Goal: Answer question/provide support

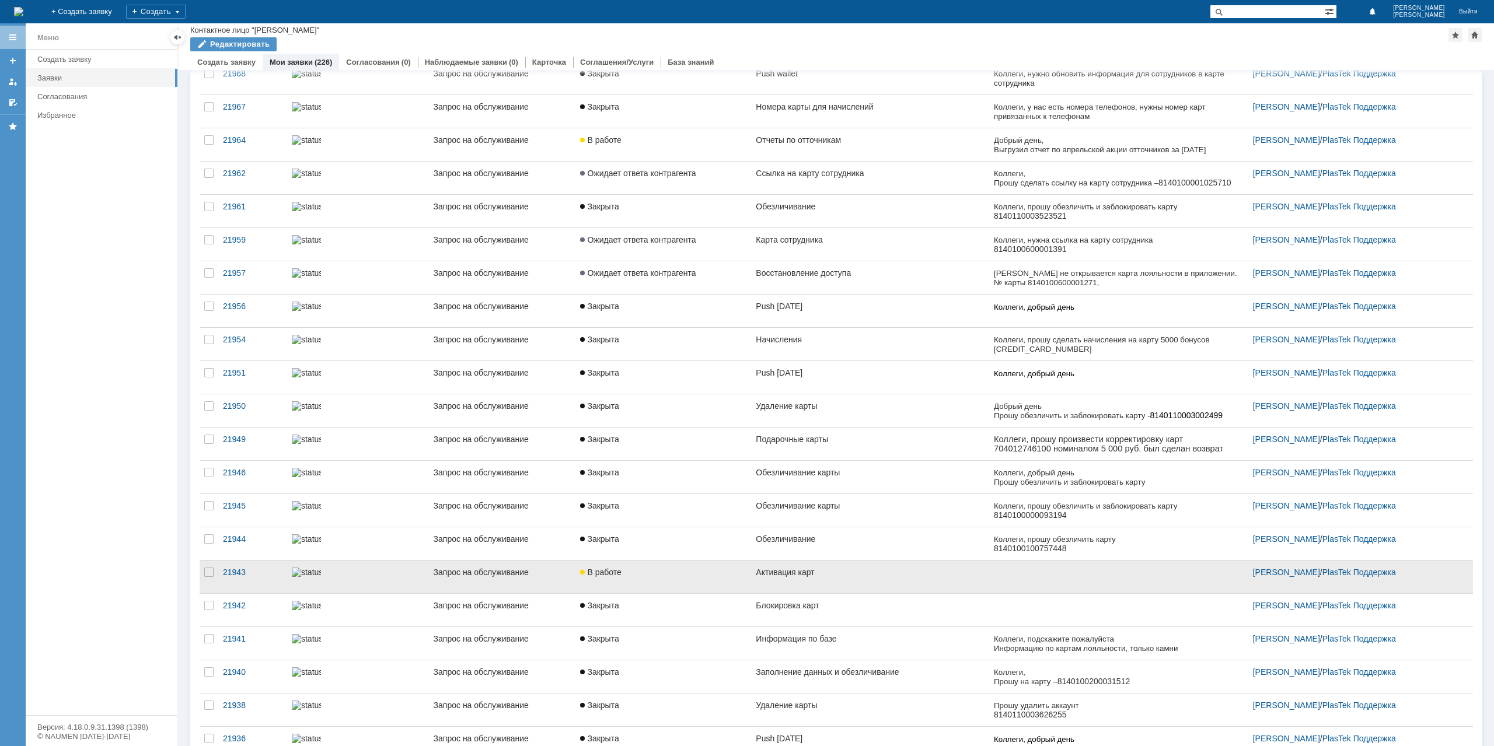
click at [860, 568] on div "Активация карт" at bounding box center [870, 572] width 228 height 9
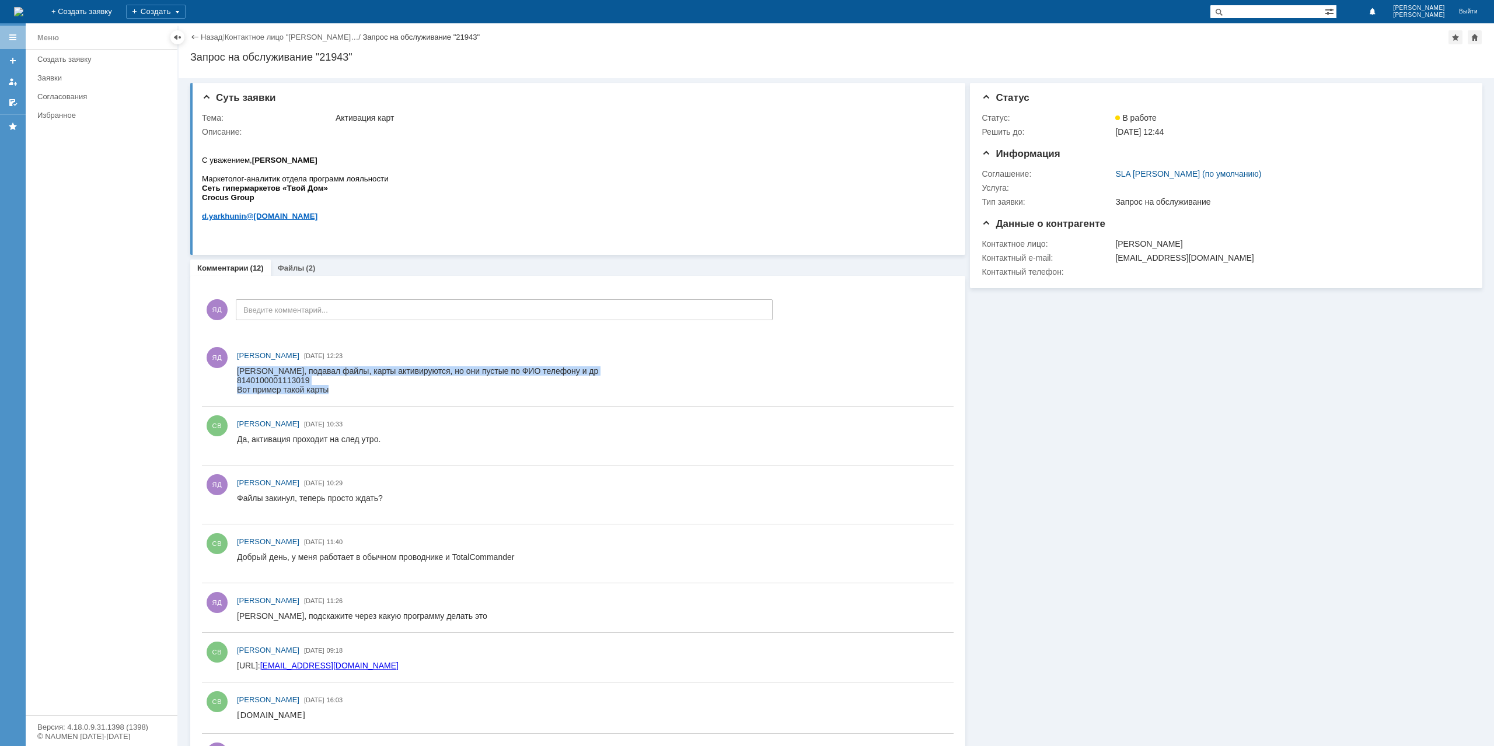
drag, startPoint x: 349, startPoint y: 388, endPoint x: 503, endPoint y: 731, distance: 376.0
click at [237, 367] on html "[PERSON_NAME], подавал файлы, карты активируются, но они пустые по ФИО телефону…" at bounding box center [590, 381] width 706 height 28
click at [400, 381] on div "8140100001113019 Вот пример такой карты" at bounding box center [417, 385] width 361 height 19
click at [208, 32] on div "Назад | Контактное лицо "[PERSON_NAME]… / Запрос на обслуживание "21943"" at bounding box center [836, 37] width 1292 height 14
click at [211, 36] on link "Назад" at bounding box center [212, 37] width 22 height 9
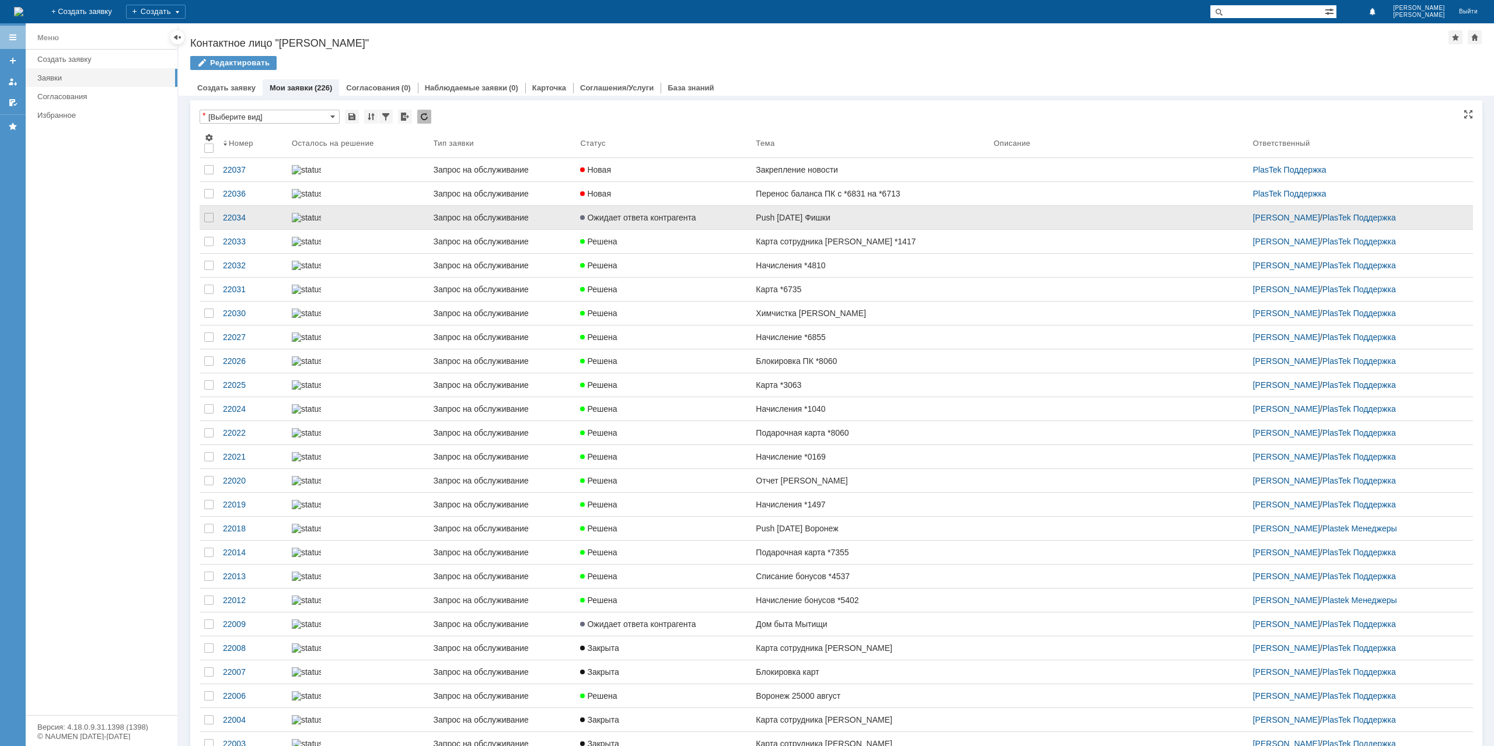
click at [810, 229] on link "Push [DATE] Фишки" at bounding box center [870, 217] width 238 height 23
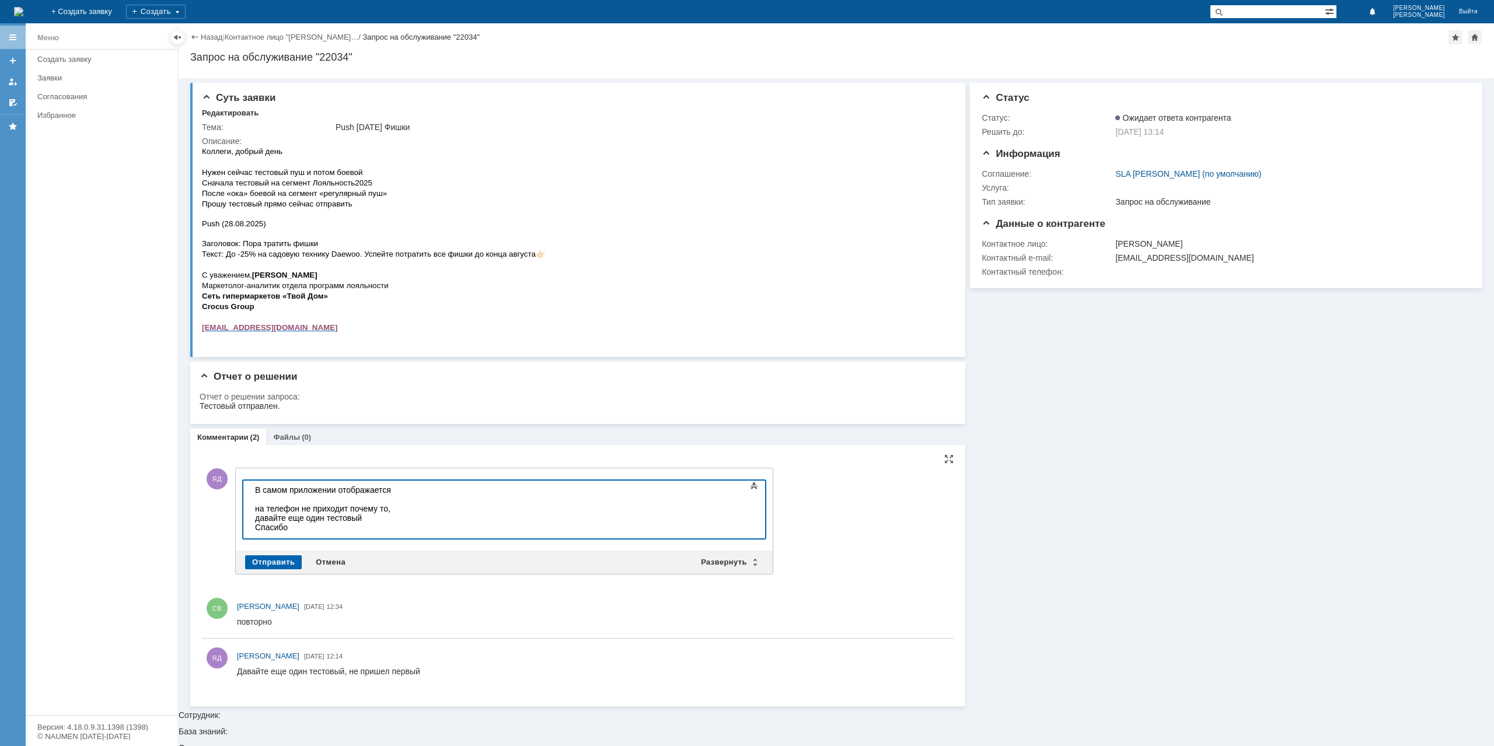
click at [274, 560] on div "Отправить" at bounding box center [273, 563] width 57 height 14
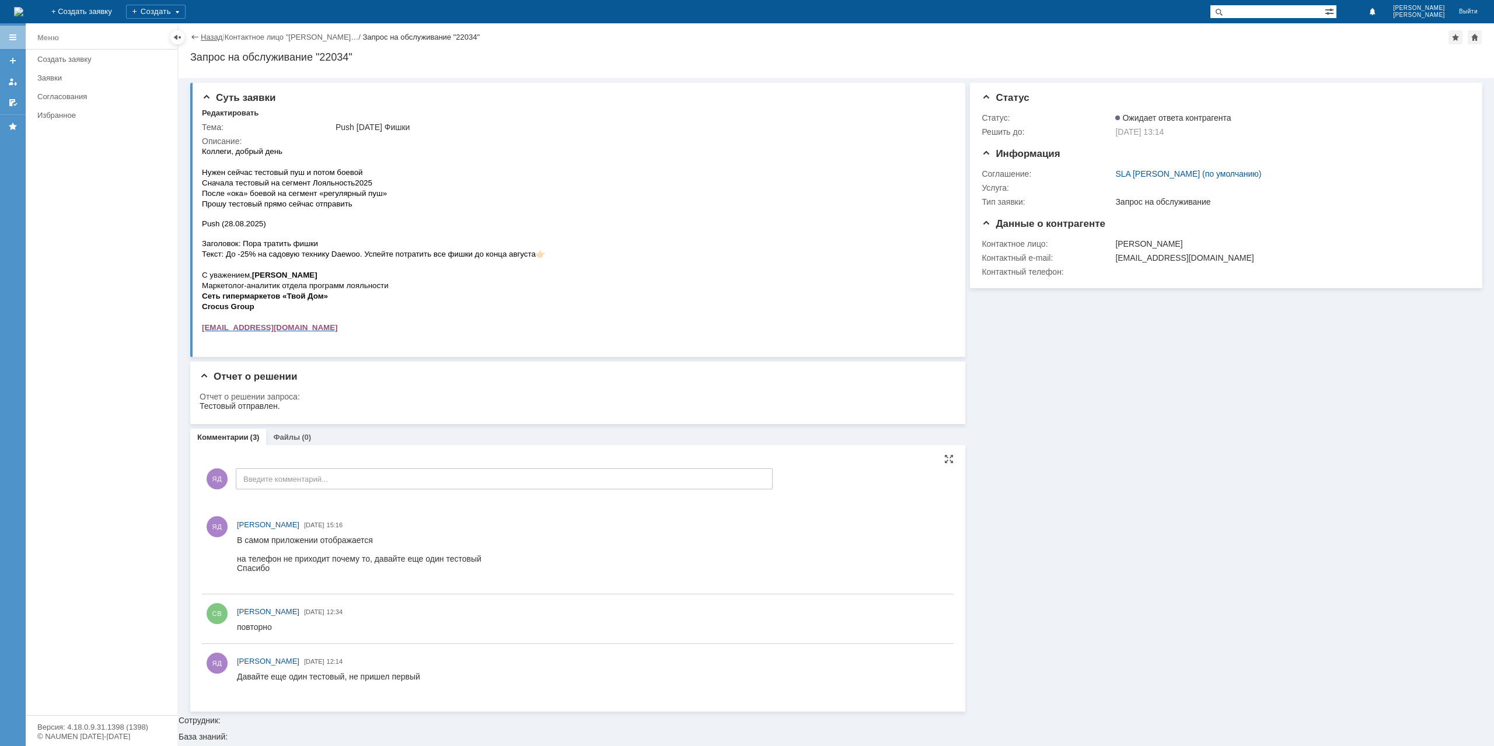
click at [215, 41] on link "Назад" at bounding box center [212, 37] width 22 height 9
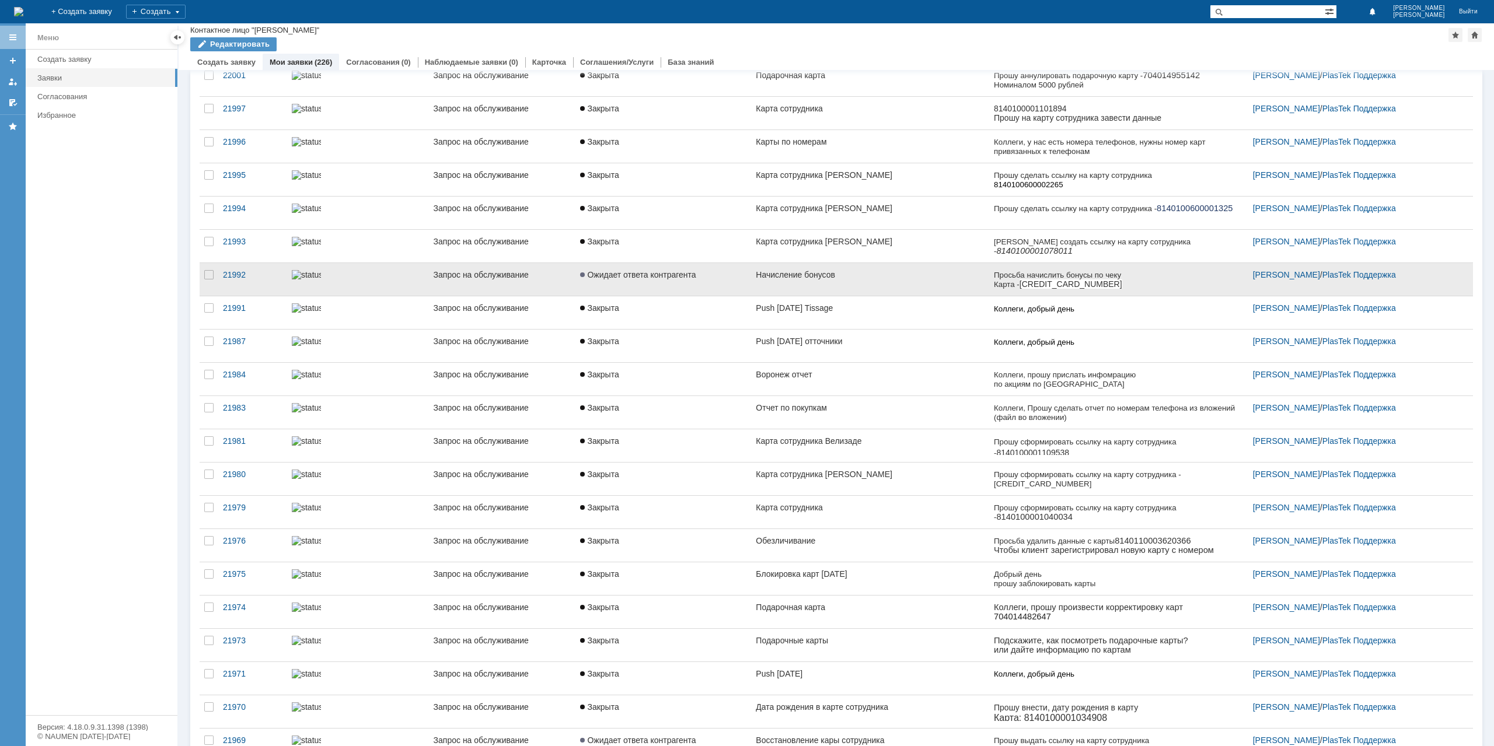
click at [851, 263] on link "Начисление бонусов" at bounding box center [870, 279] width 238 height 33
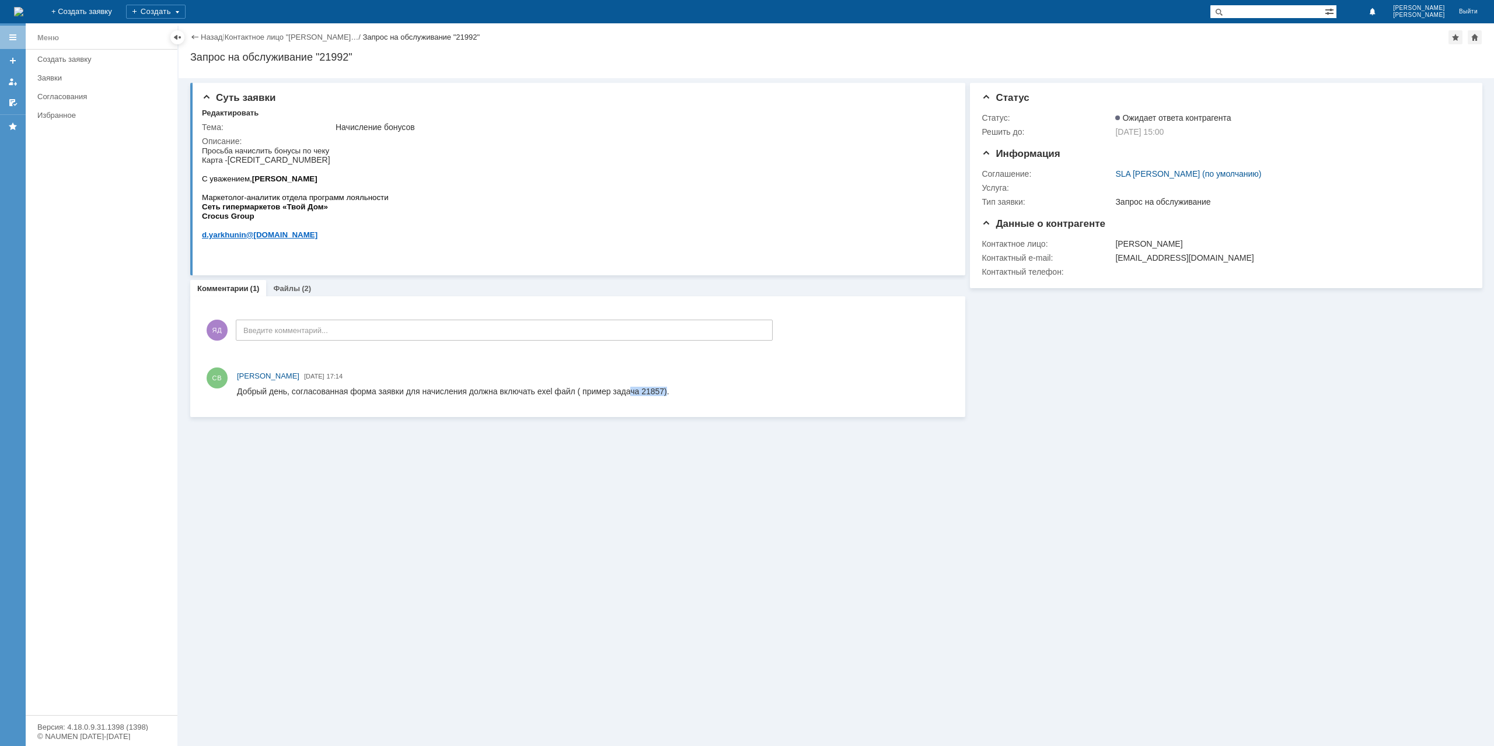
drag, startPoint x: 665, startPoint y: 388, endPoint x: 629, endPoint y: 391, distance: 36.4
click at [629, 391] on div "Добрый день, согласованная форма заявки для начисления должна включать exel фай…" at bounding box center [453, 391] width 432 height 9
click at [201, 36] on link "Назад" at bounding box center [212, 37] width 22 height 9
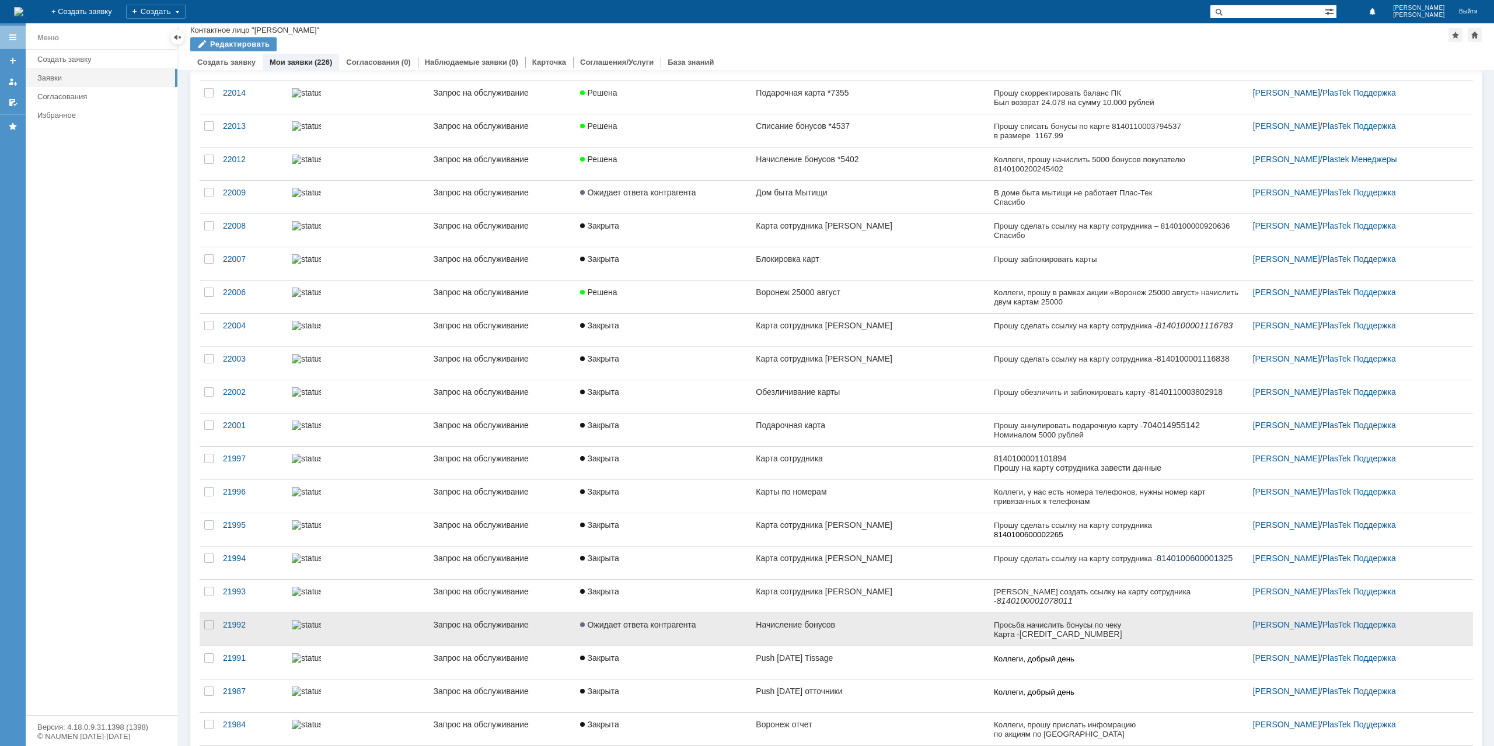
click at [843, 622] on div "Начисление бонусов" at bounding box center [870, 624] width 228 height 9
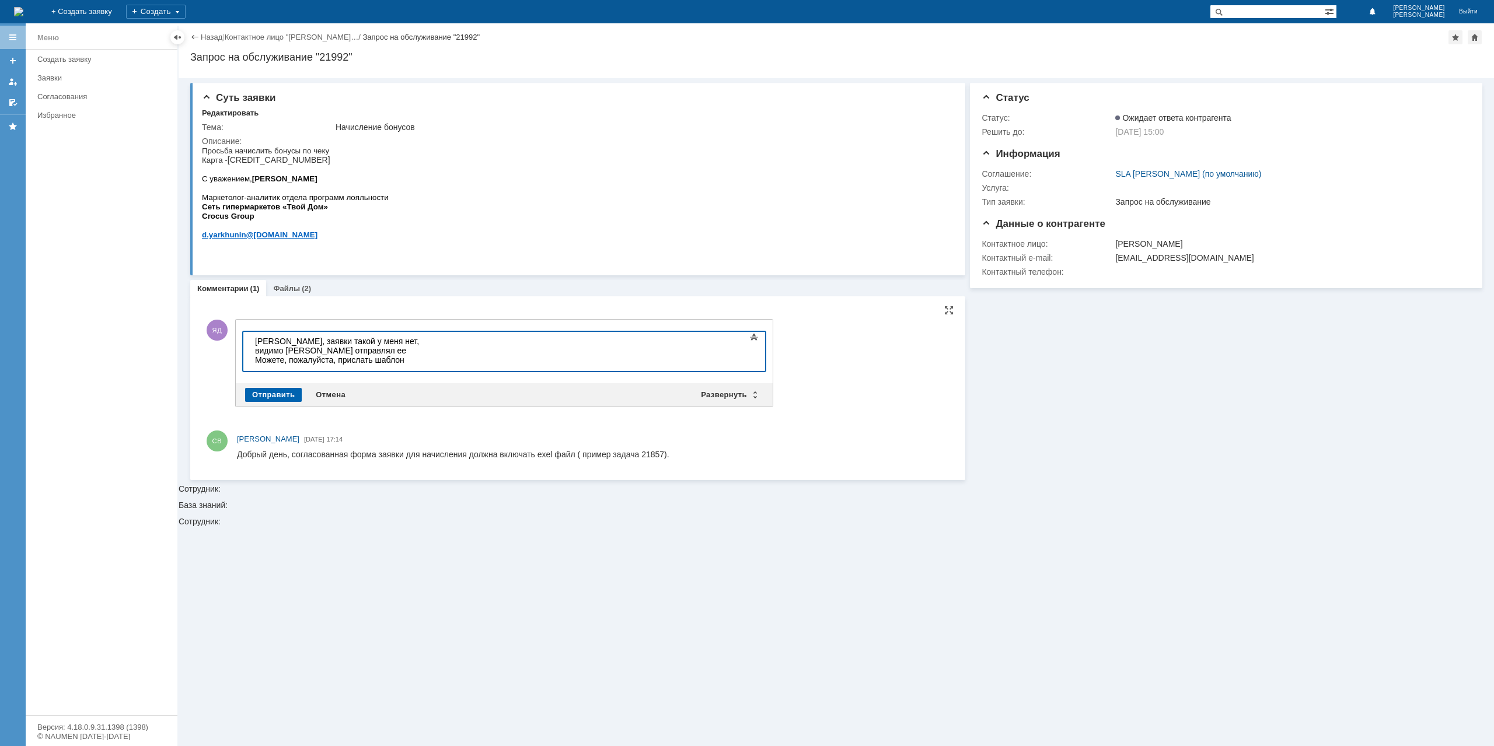
click at [264, 395] on div "Отправить" at bounding box center [273, 395] width 57 height 14
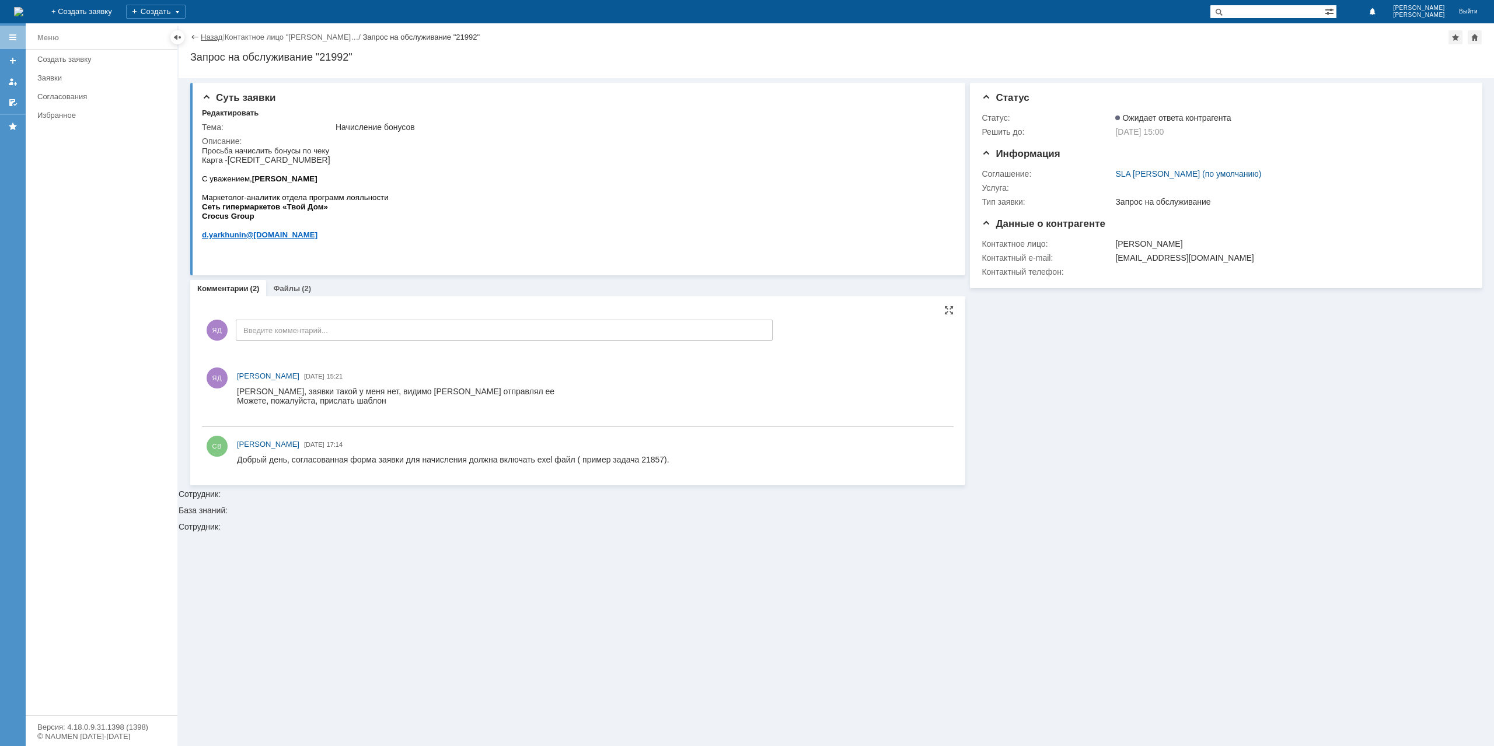
click at [212, 36] on link "Назад" at bounding box center [212, 37] width 22 height 9
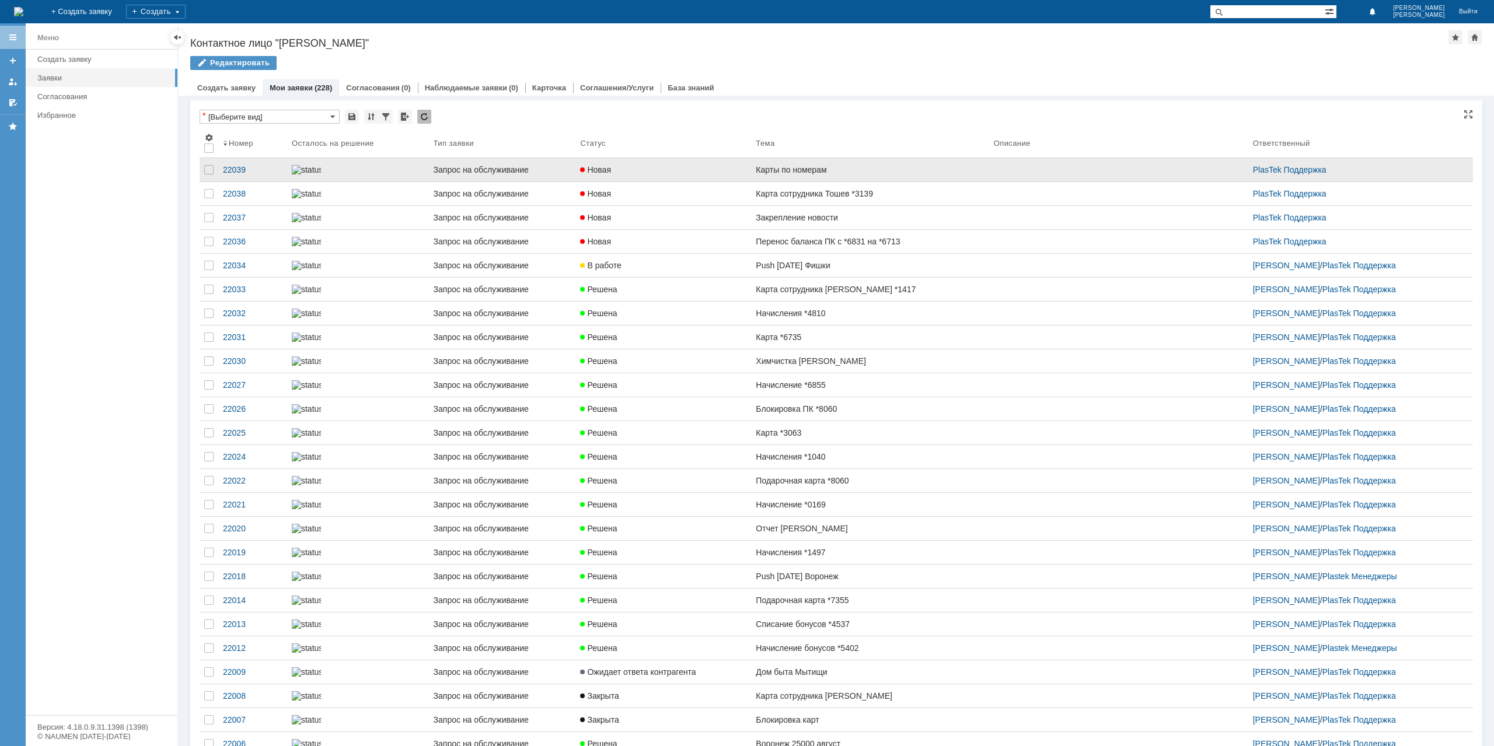
click at [585, 168] on div at bounding box center [583, 169] width 7 height 9
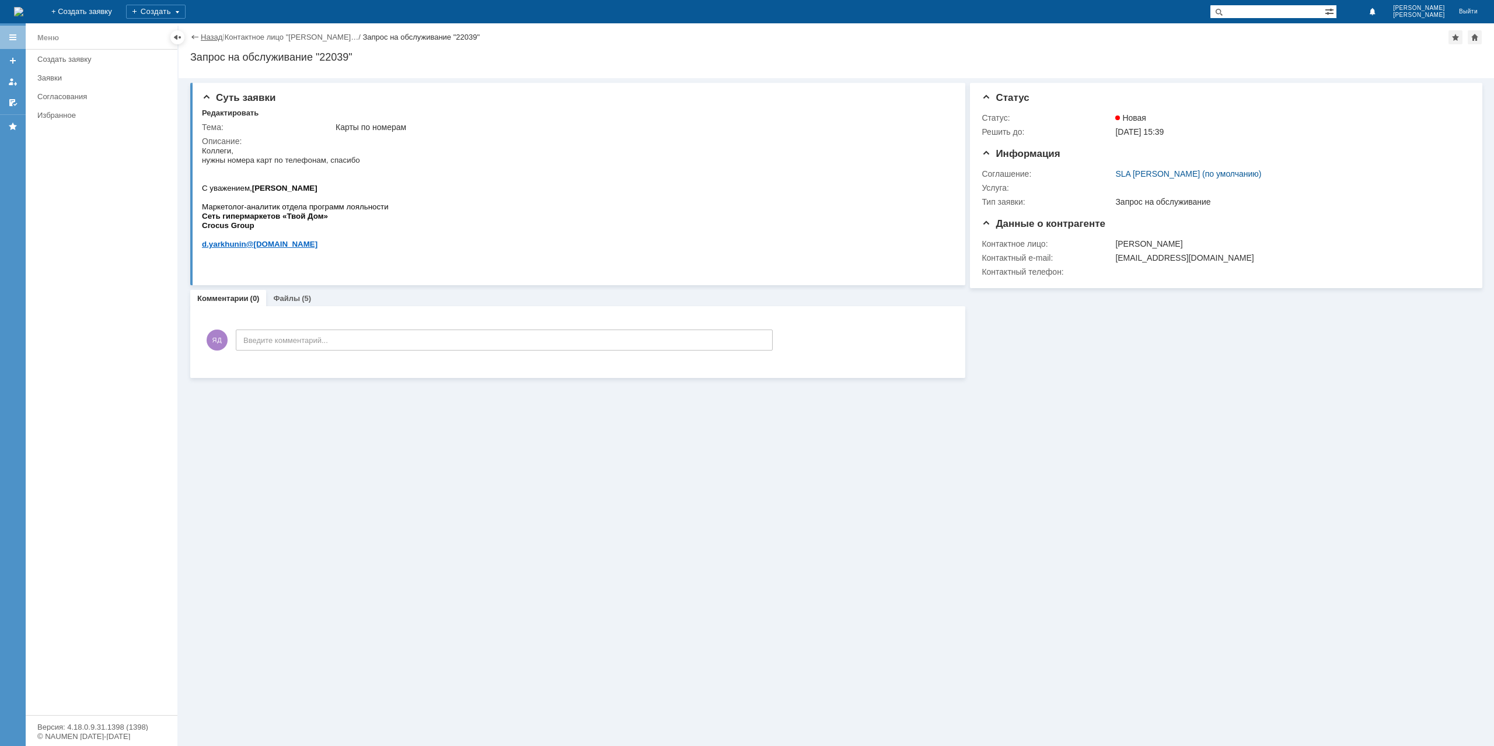
click at [206, 37] on link "Назад" at bounding box center [212, 37] width 22 height 9
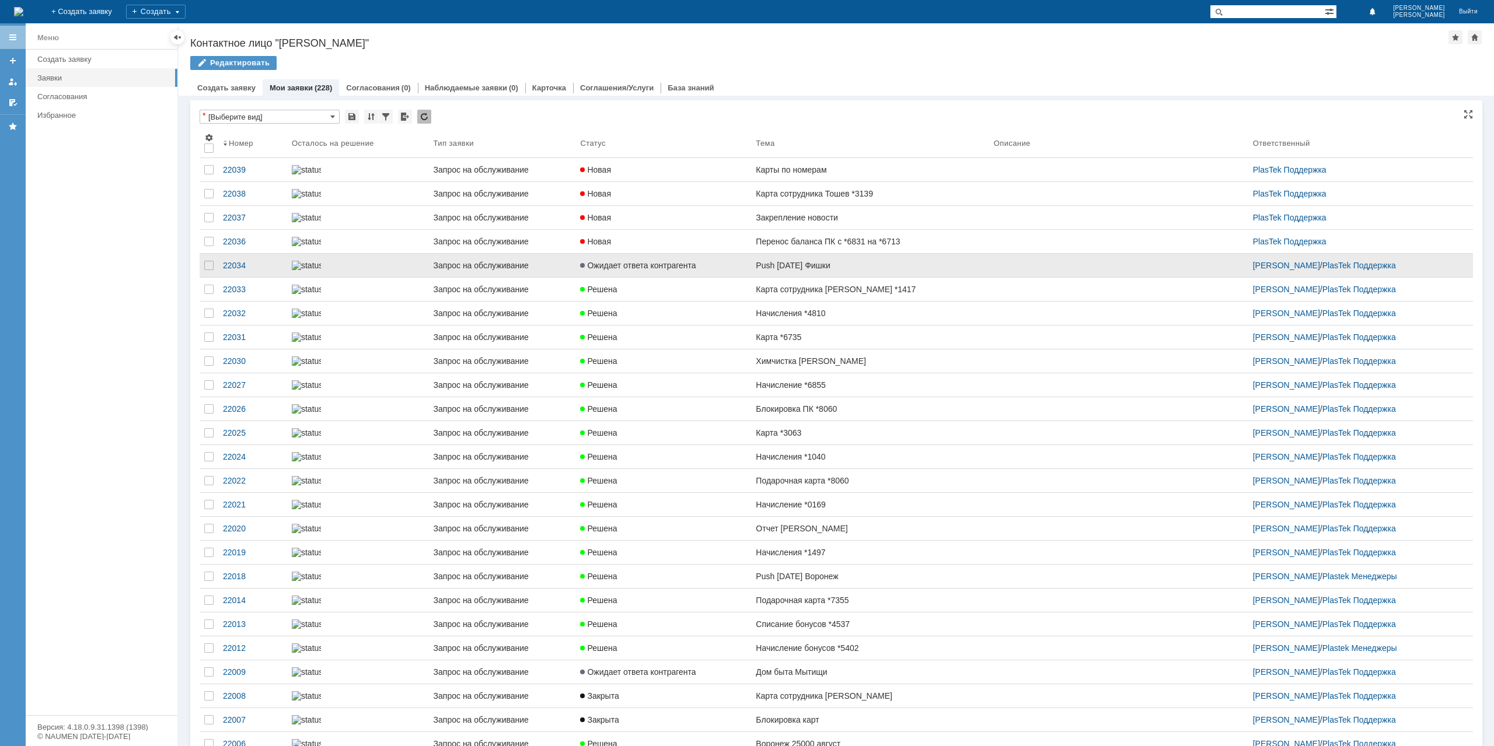
click at [832, 277] on link "Push [DATE] Фишки" at bounding box center [870, 265] width 238 height 23
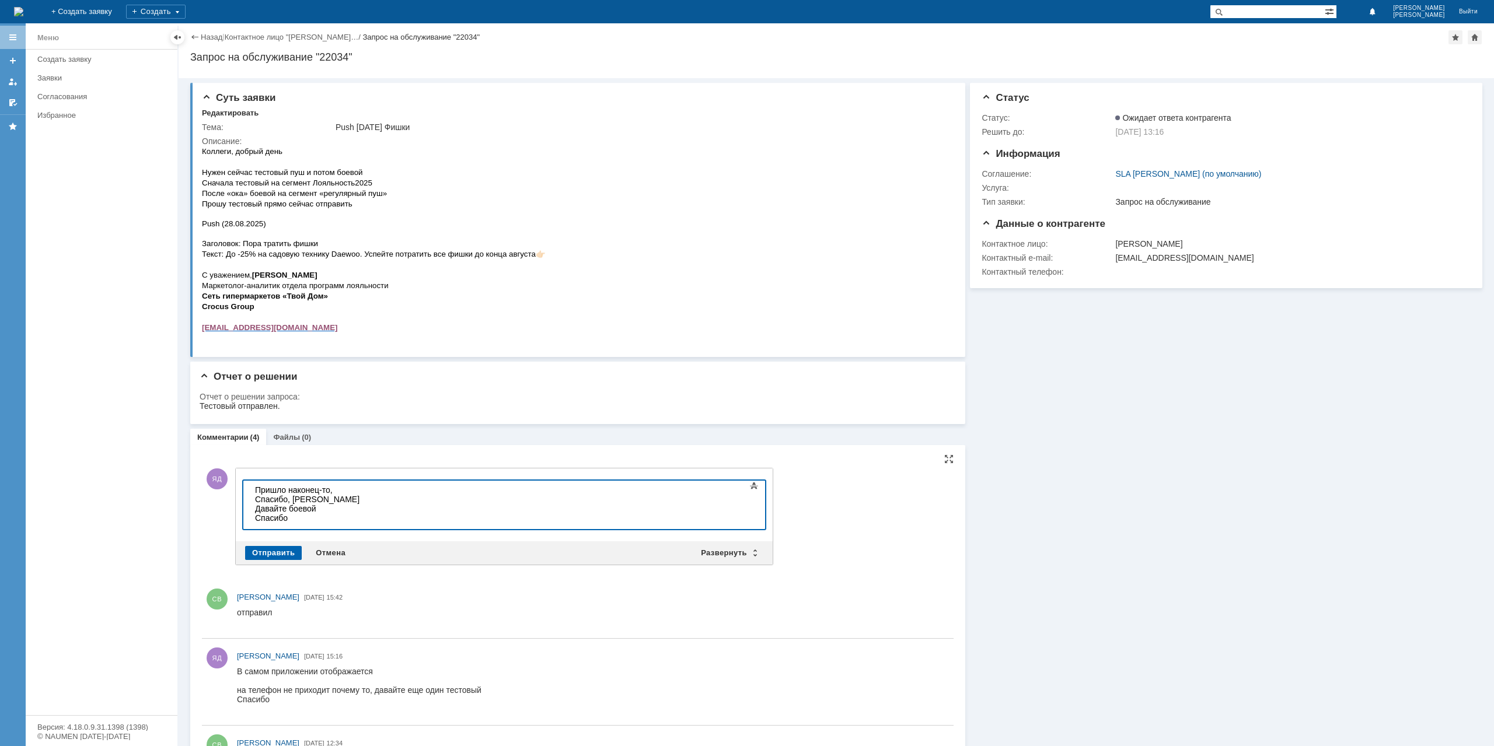
click at [277, 552] on div "Отправить" at bounding box center [273, 553] width 57 height 14
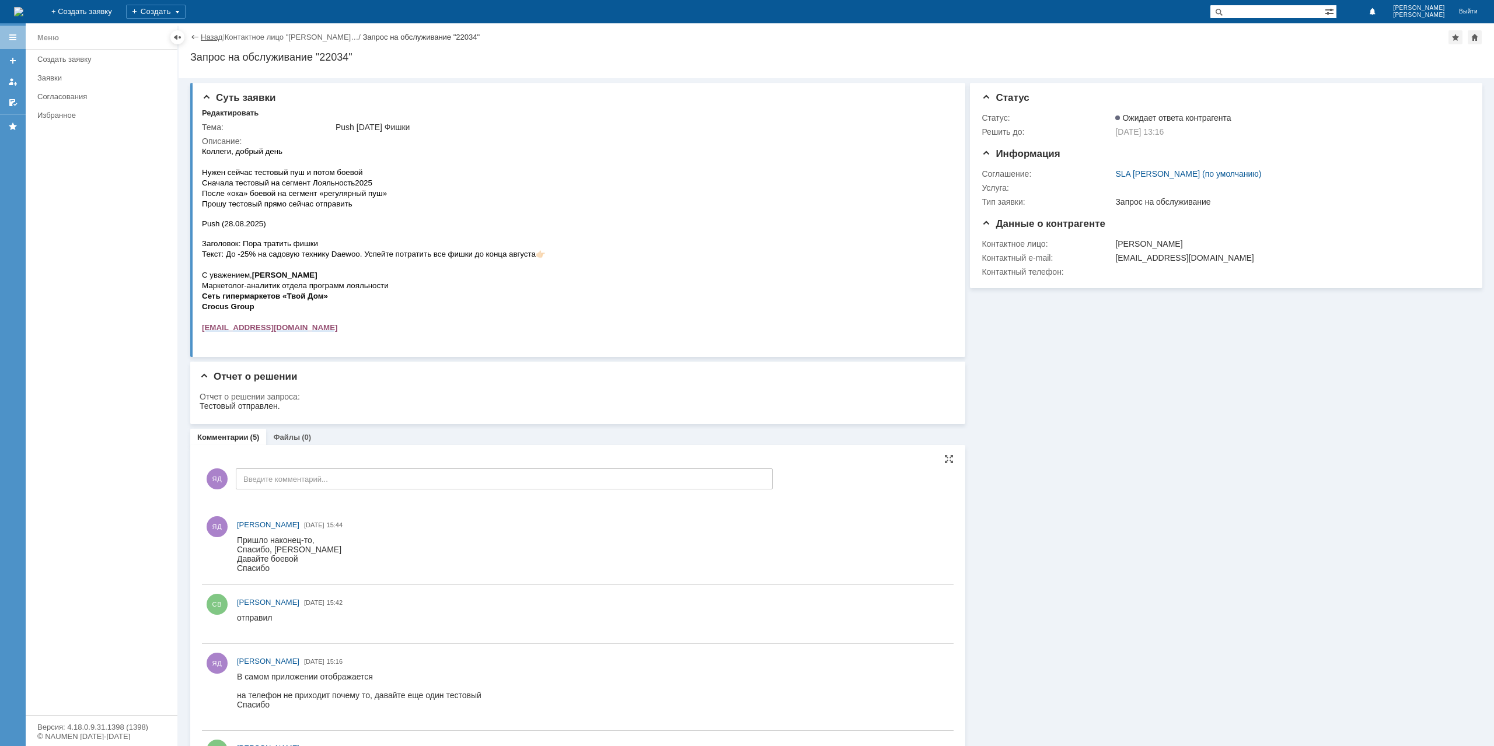
click at [220, 38] on link "Назад" at bounding box center [212, 37] width 22 height 9
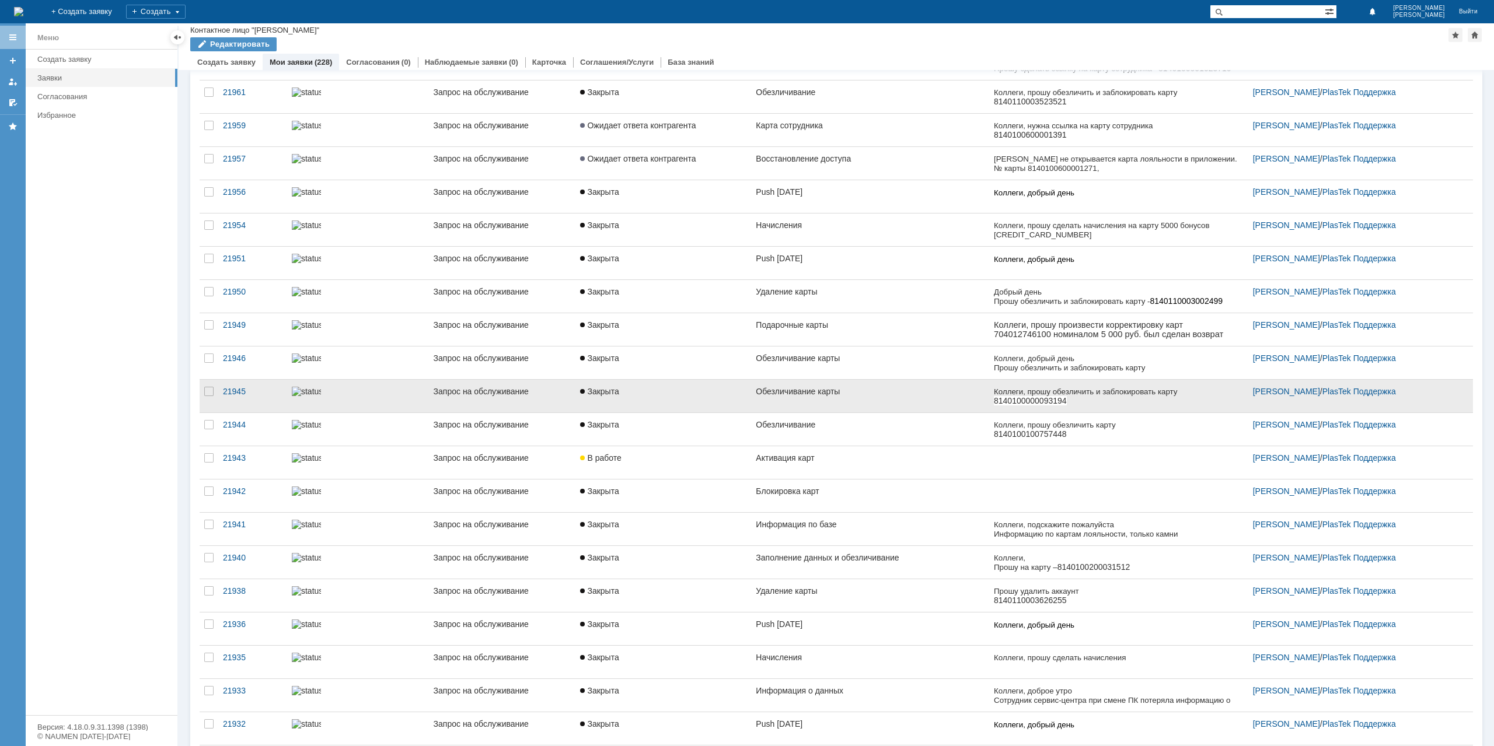
click at [835, 387] on div "Обезличивание карты" at bounding box center [870, 391] width 228 height 9
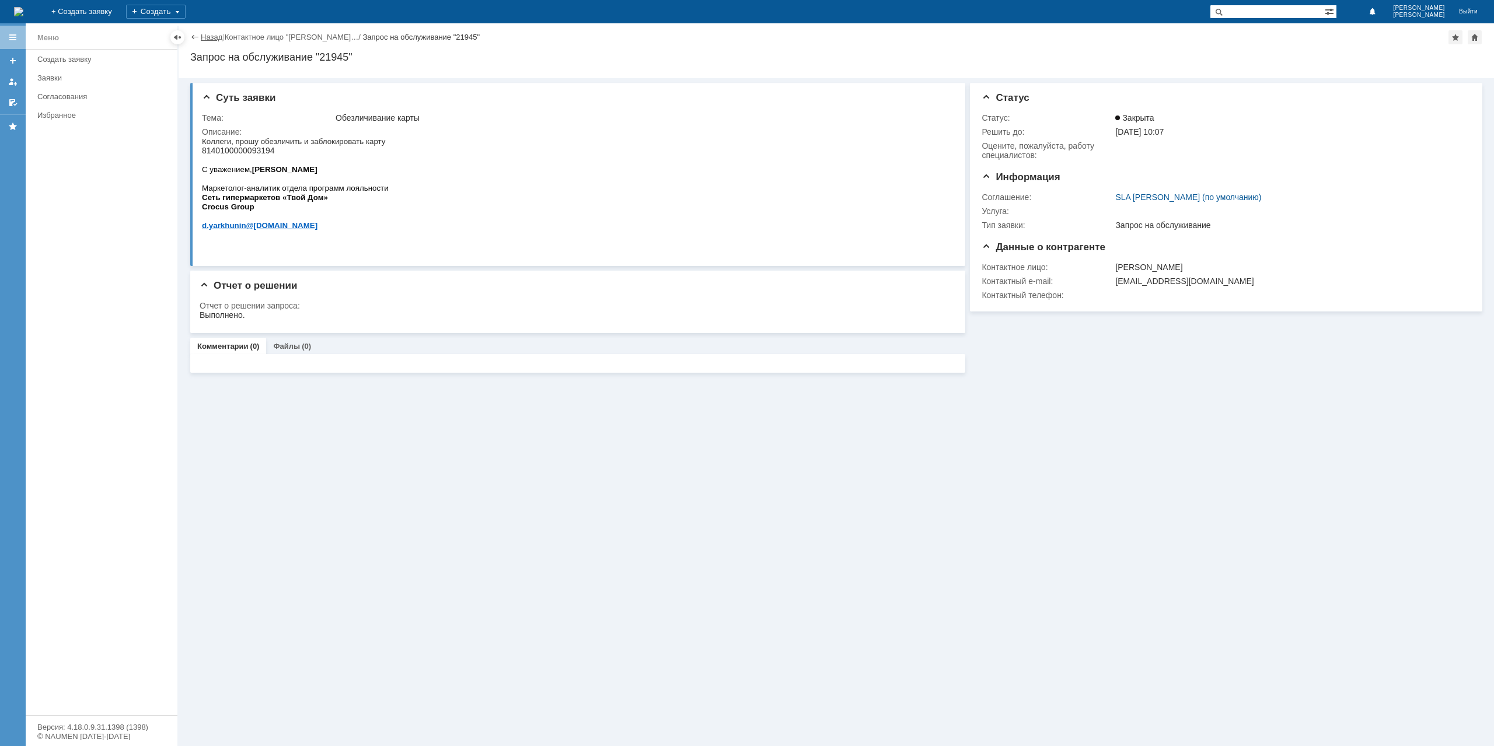
click at [210, 34] on link "Назад" at bounding box center [212, 37] width 22 height 9
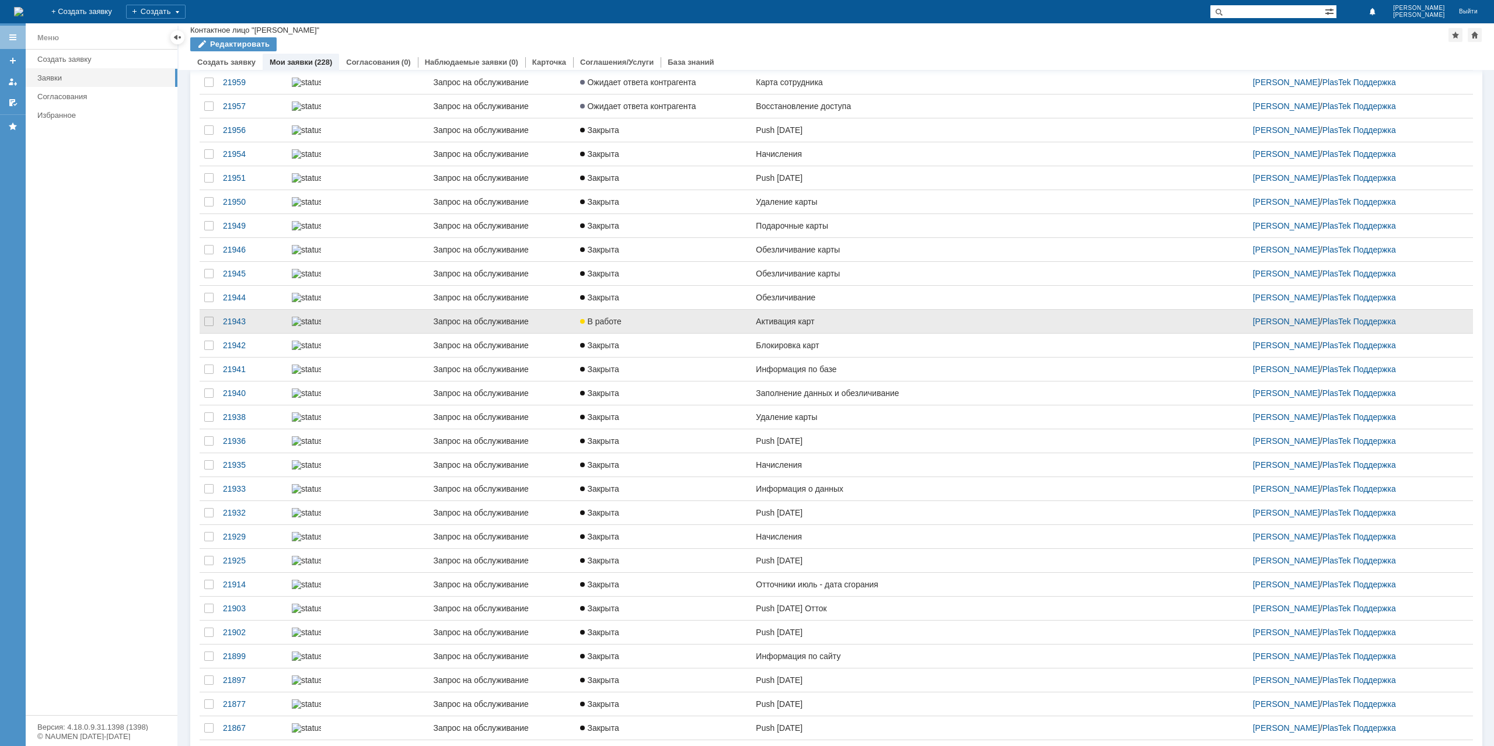
click at [866, 326] on div "Активация карт" at bounding box center [870, 321] width 228 height 9
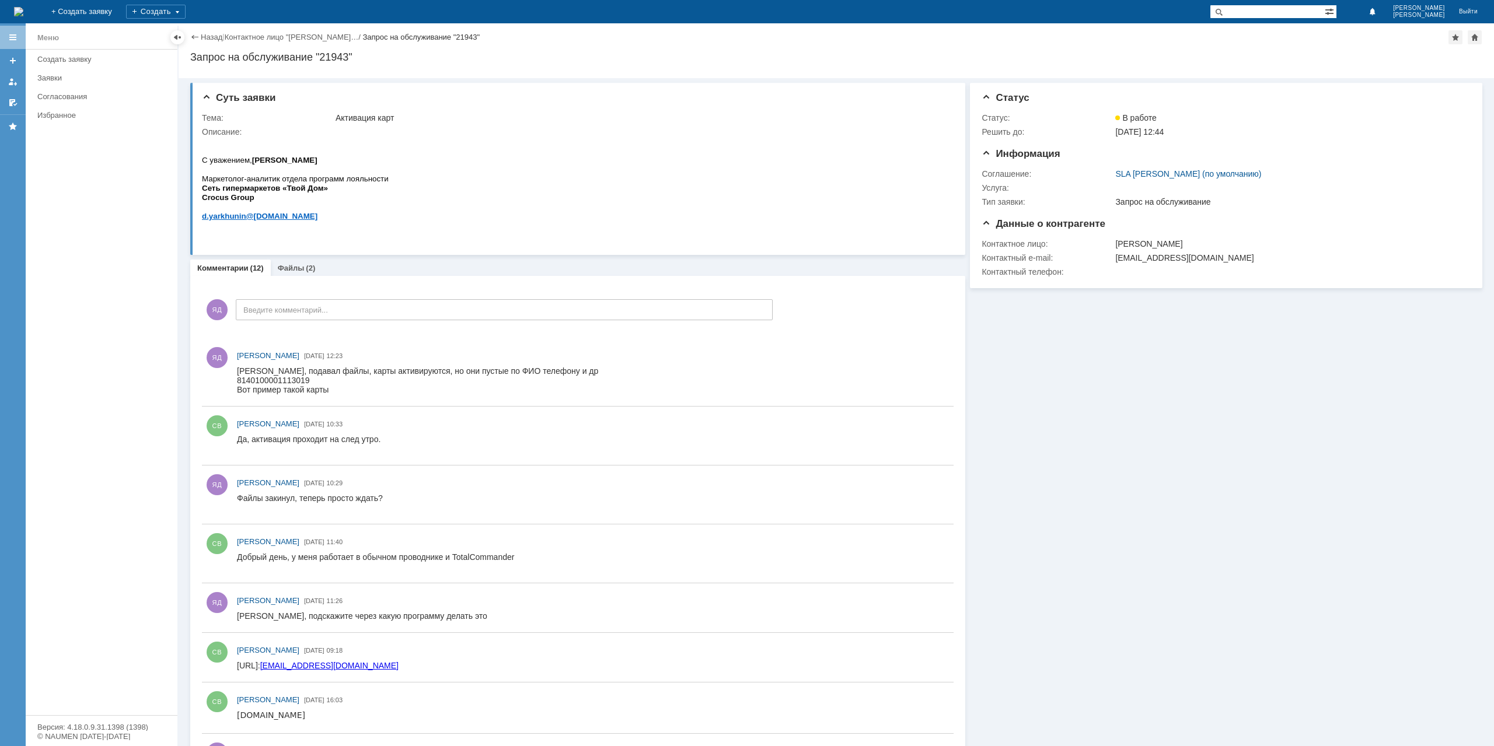
click at [331, 61] on div "Запрос на обслуживание "21943"" at bounding box center [836, 57] width 1292 height 12
click at [331, 60] on div "Запрос на обслуживание "21943"" at bounding box center [836, 57] width 1292 height 12
copy div "21943"
